Goal: Transaction & Acquisition: Purchase product/service

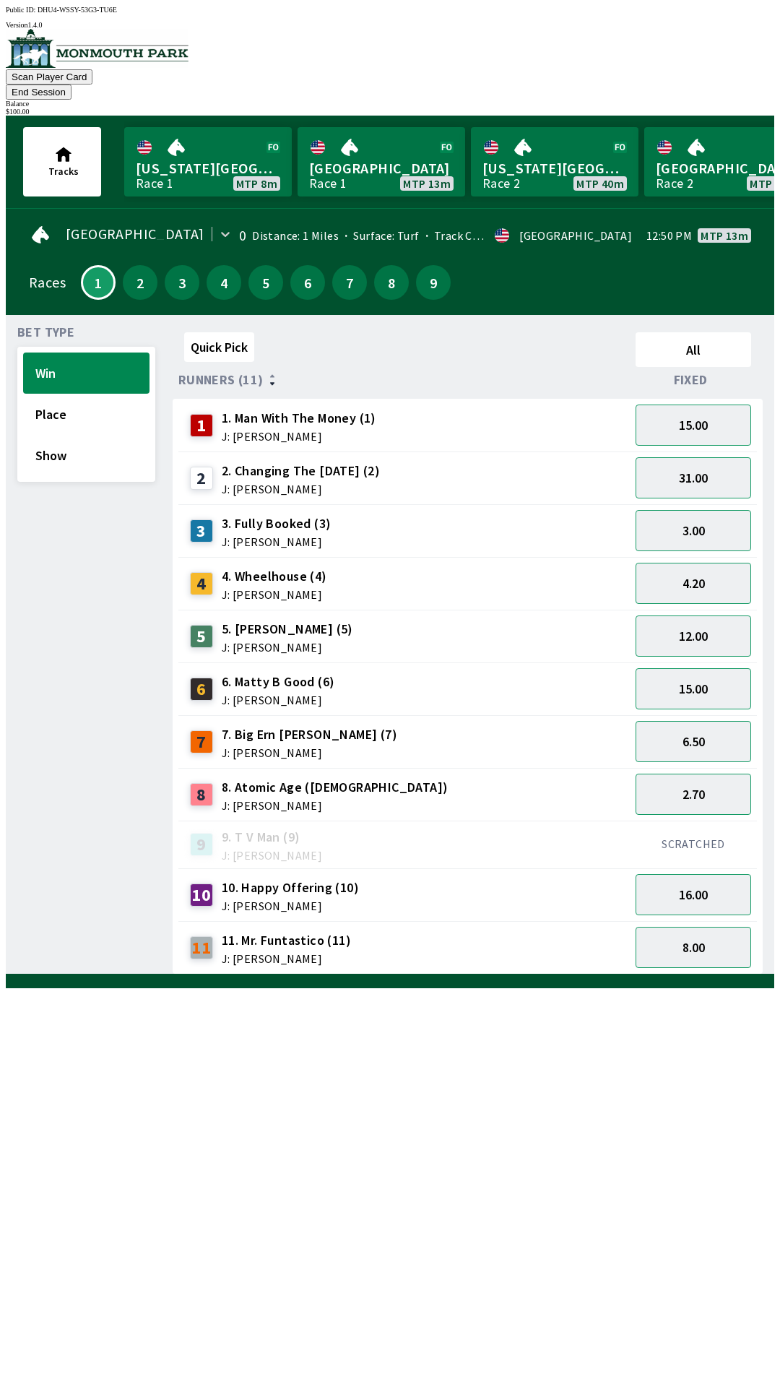
click at [646, 975] on div "Quick Pick All Runners (11) Fixed 1 1. Man With The Money (1) J: [PERSON_NAME] …" at bounding box center [474, 651] width 602 height 648
click at [72, 85] on button "End Session" at bounding box center [39, 92] width 66 height 15
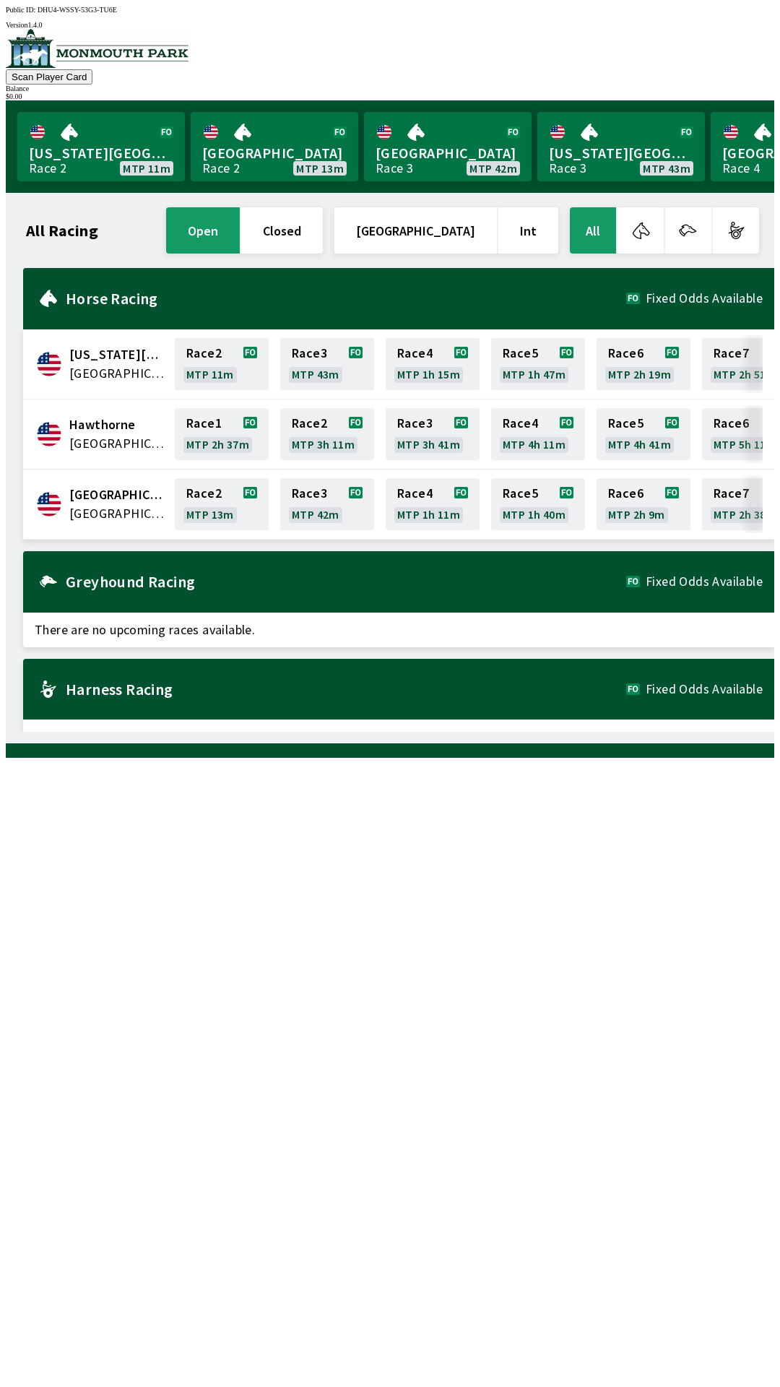
click at [106, 581] on h2 "Greyhound Racing" at bounding box center [346, 582] width 561 height 12
click at [100, 691] on div "Harness Racing Fixed Odds Available" at bounding box center [398, 689] width 751 height 61
click at [117, 688] on h2 "Harness Racing" at bounding box center [346, 689] width 561 height 12
click at [113, 683] on h2 "Harness Racing" at bounding box center [346, 689] width 561 height 12
click at [58, 238] on div "All Racing open closed United States Int All" at bounding box center [392, 230] width 739 height 52
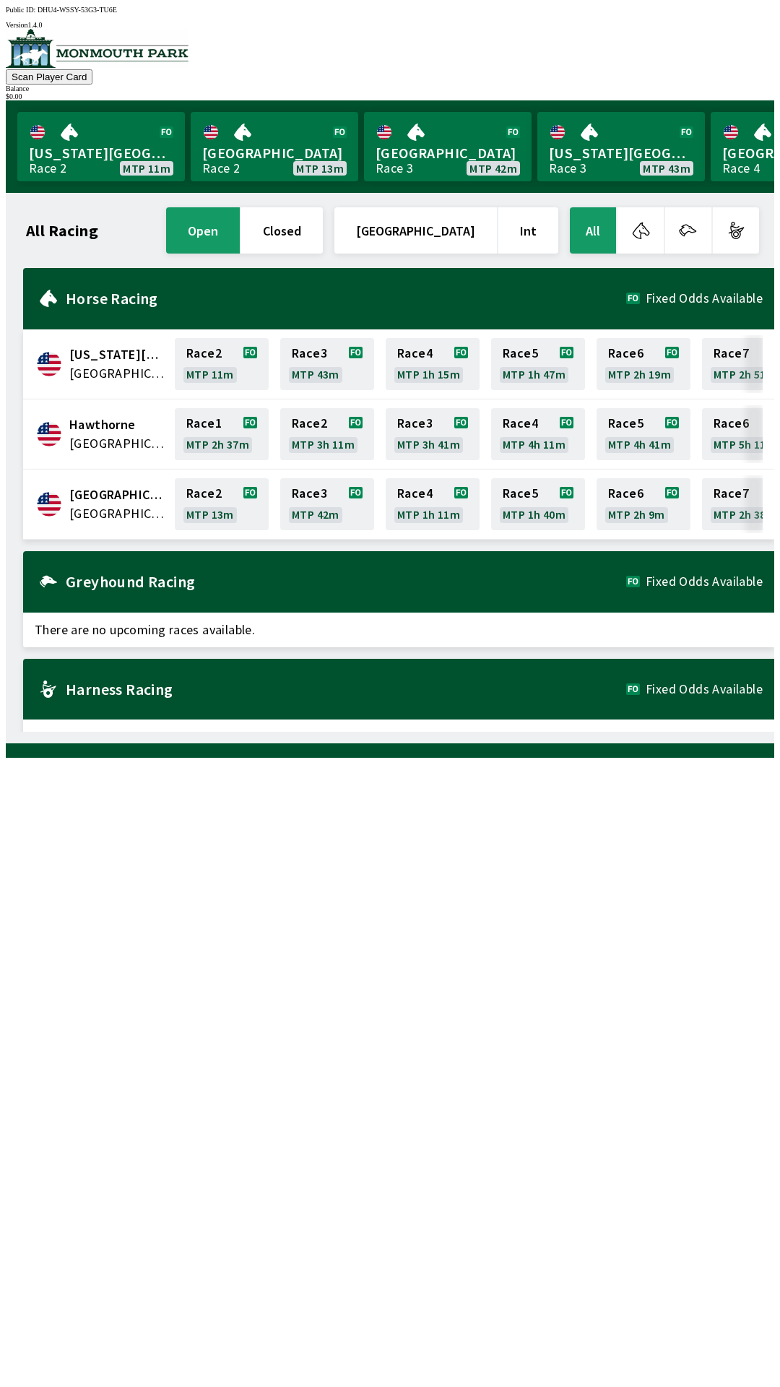
click at [48, 238] on div "All Racing open closed United States Int All" at bounding box center [392, 230] width 739 height 52
click at [39, 68] on img at bounding box center [97, 48] width 183 height 39
click at [47, 69] on div at bounding box center [390, 49] width 769 height 40
click at [69, 69] on div at bounding box center [390, 49] width 769 height 40
